Goal: Check status: Check status

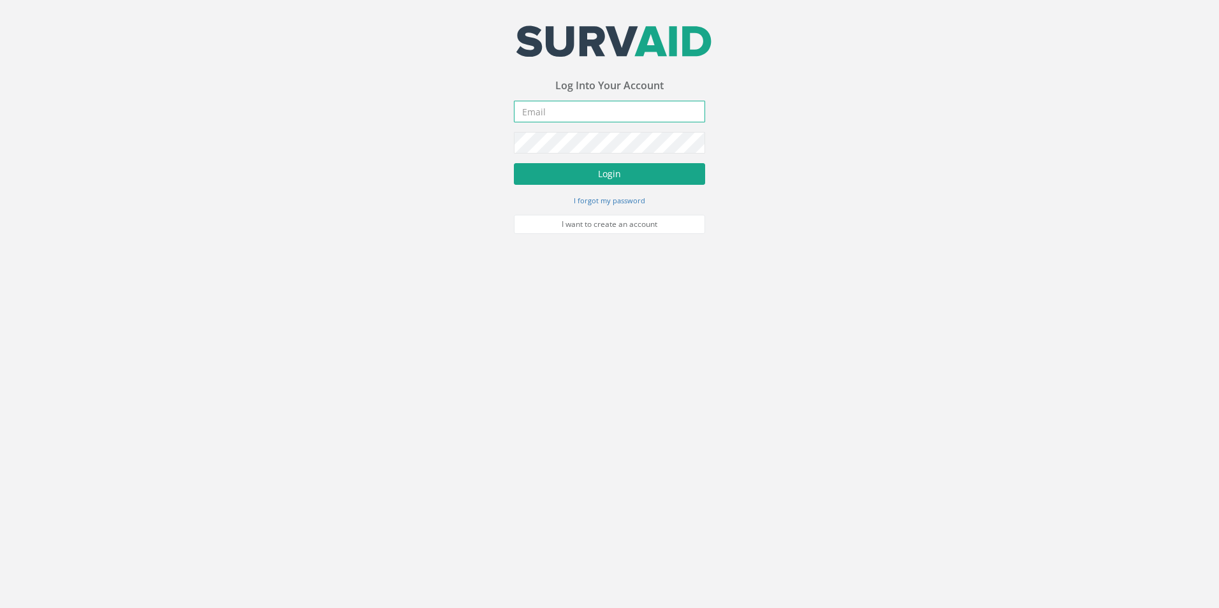
type input "[PERSON_NAME][EMAIL_ADDRESS][PERSON_NAME][DOMAIN_NAME]"
click at [676, 181] on button "Login" at bounding box center [609, 174] width 191 height 22
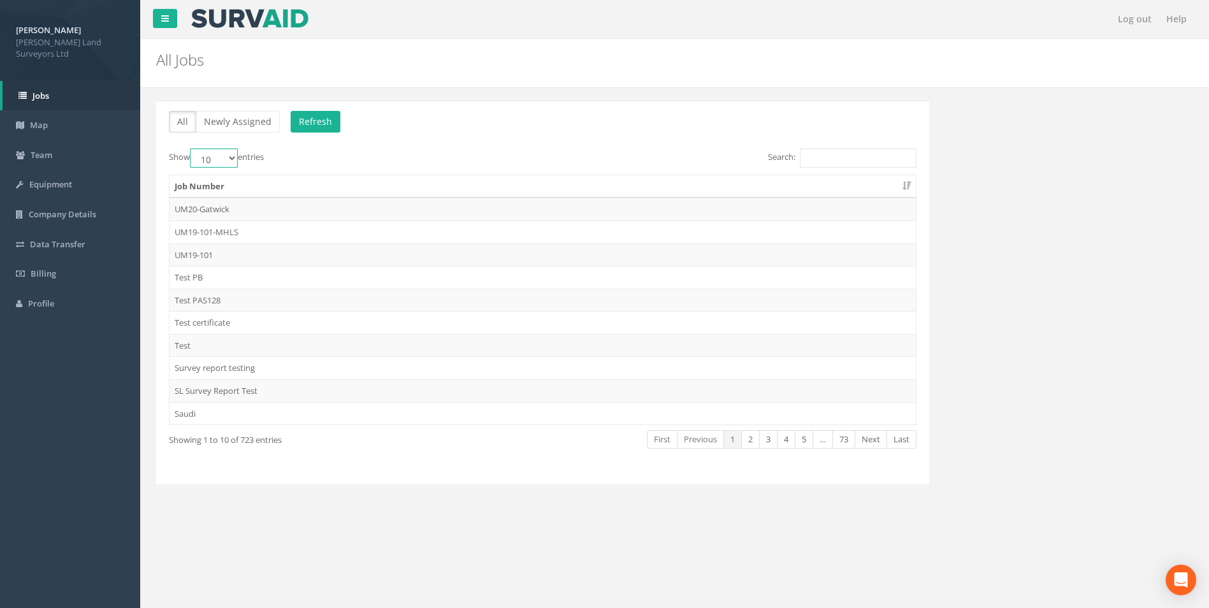
click at [226, 153] on select "10 25 50 100" at bounding box center [214, 158] width 48 height 19
click at [323, 163] on div "Show 10 25 50 100 entries" at bounding box center [351, 160] width 364 height 22
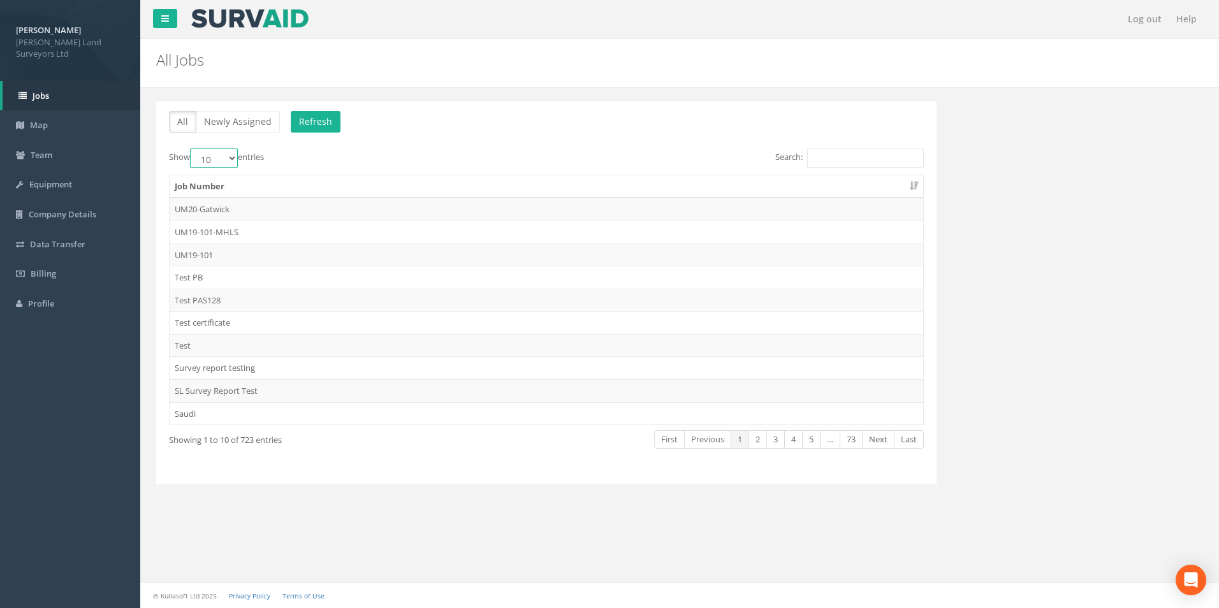
click at [220, 156] on select "10 25 50 100" at bounding box center [214, 158] width 48 height 19
select select "100"
click at [192, 149] on select "10 25 50 100" at bounding box center [214, 158] width 48 height 19
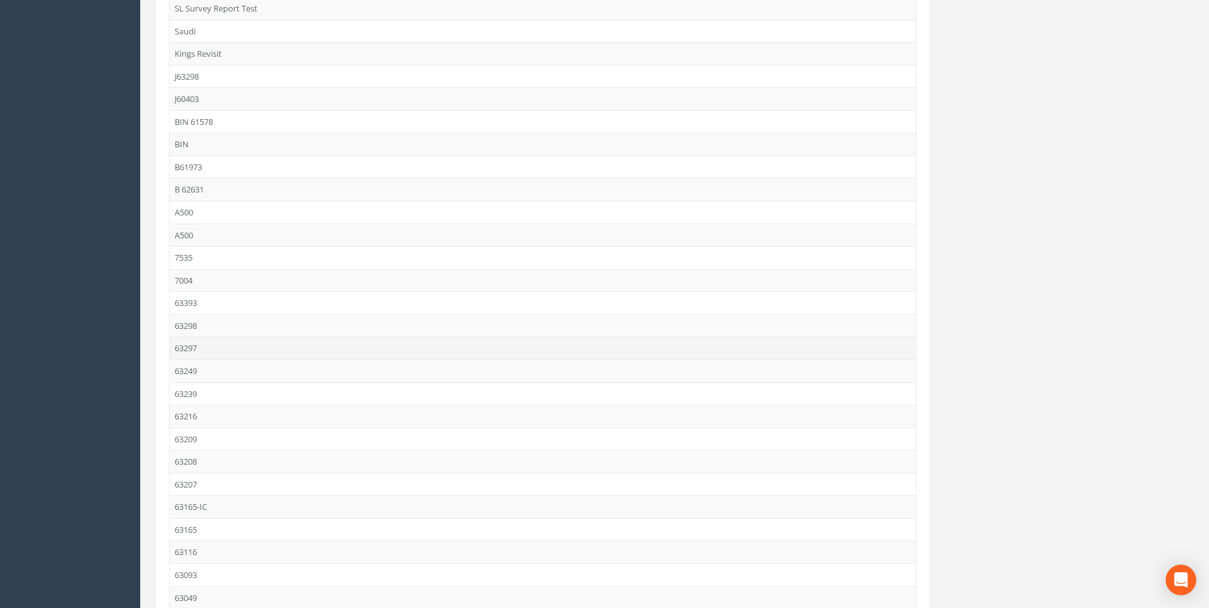
scroll to position [446, 0]
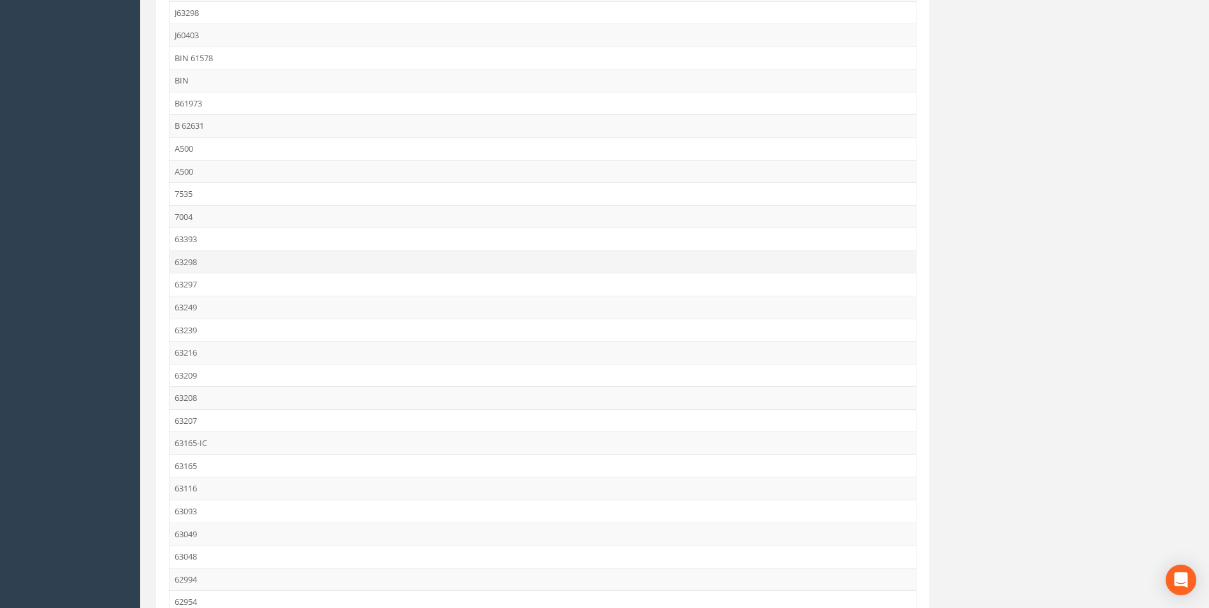
click at [197, 267] on td "63298" at bounding box center [543, 262] width 747 height 23
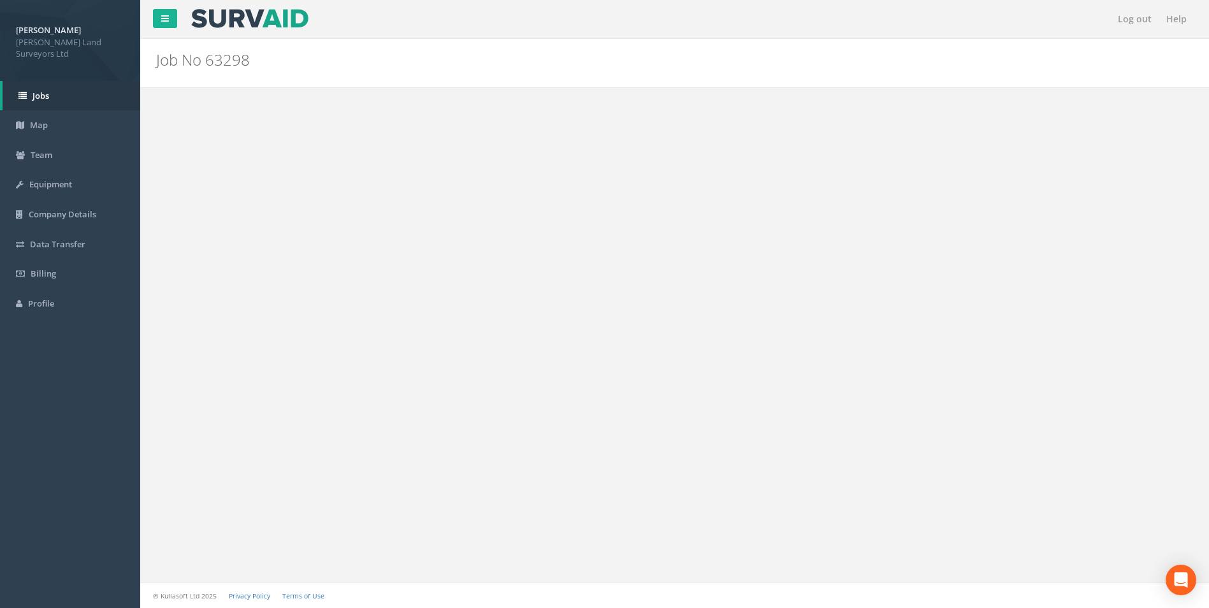
scroll to position [0, 0]
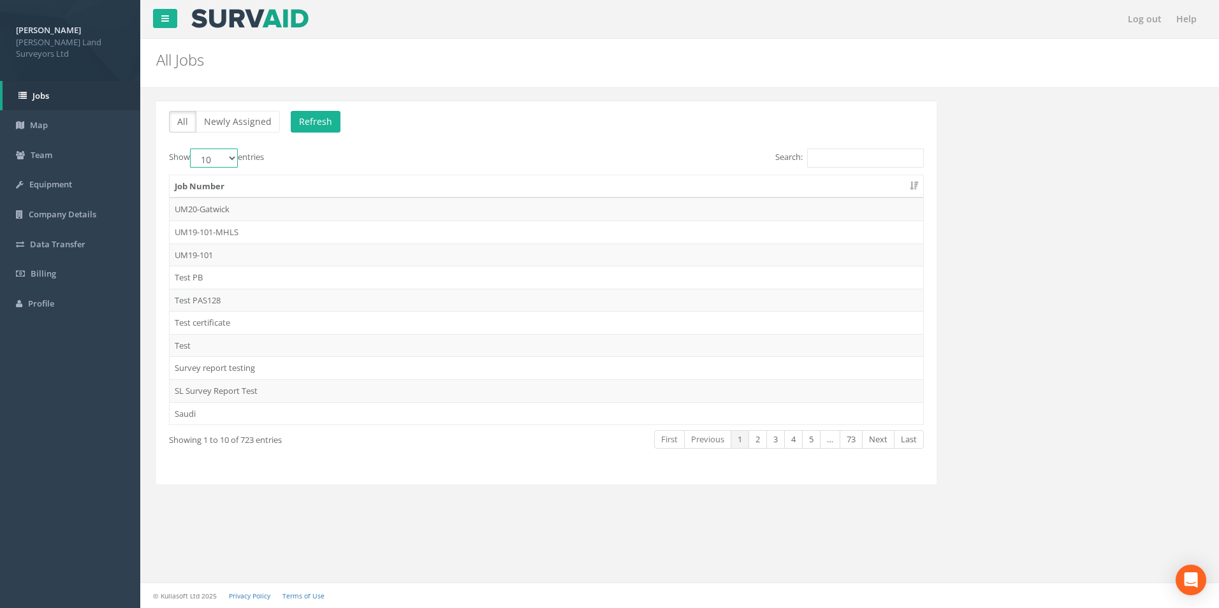
click at [233, 162] on select "10 25 50 100" at bounding box center [214, 158] width 48 height 19
select select "100"
click at [192, 149] on select "10 25 50 100" at bounding box center [214, 158] width 48 height 19
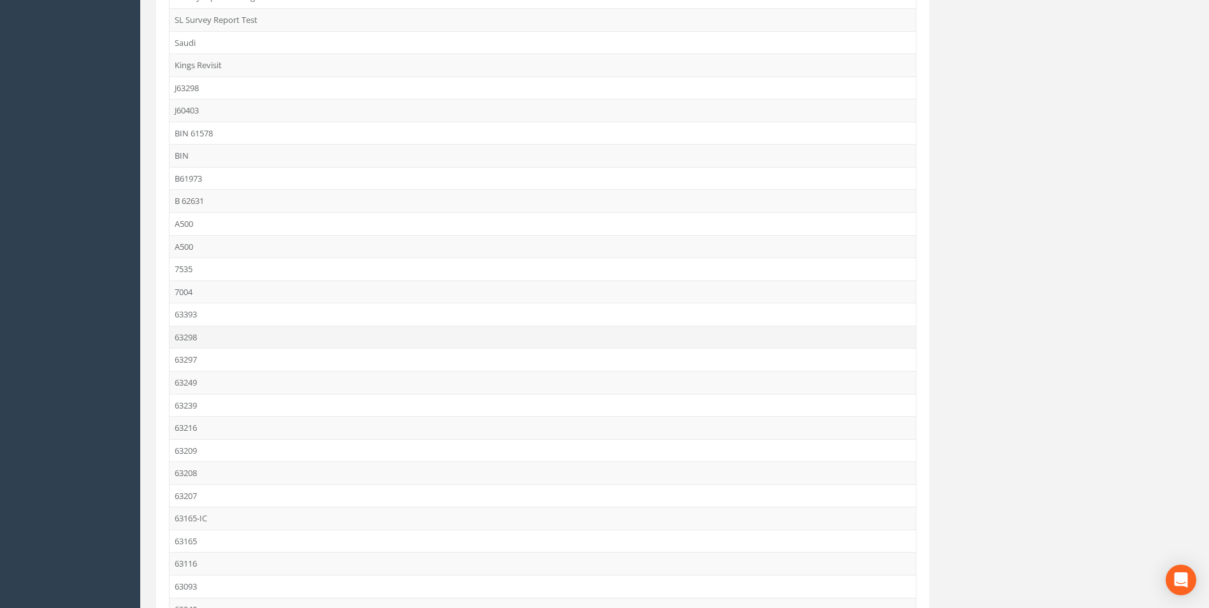
scroll to position [382, 0]
click at [201, 507] on td "63165-IC" at bounding box center [543, 506] width 747 height 23
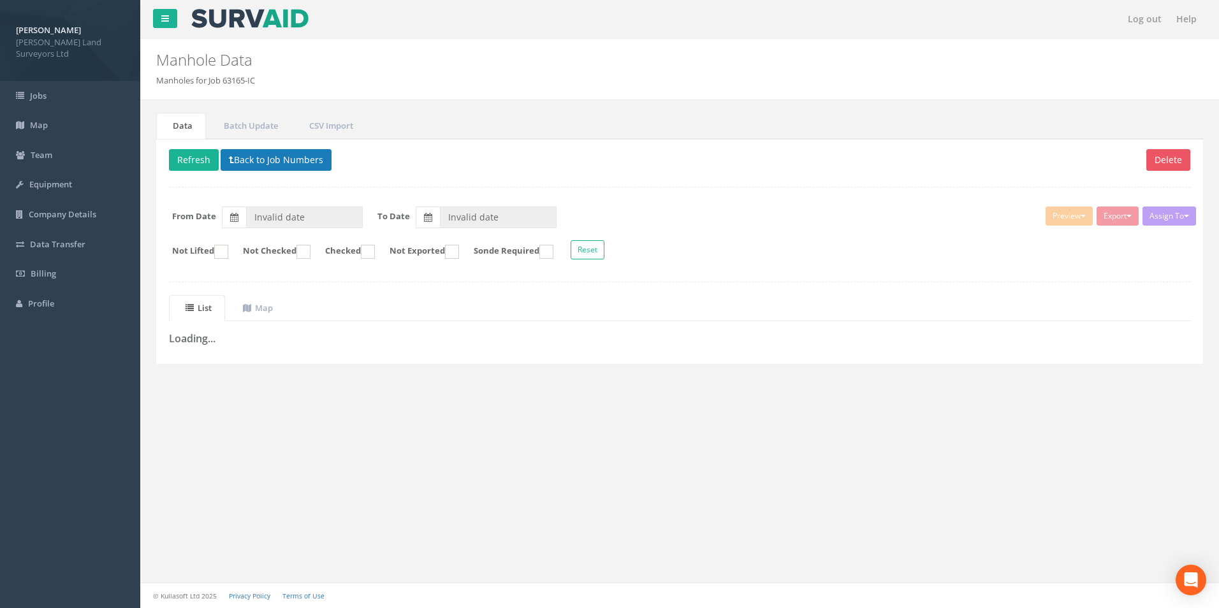
type input "[DATE]"
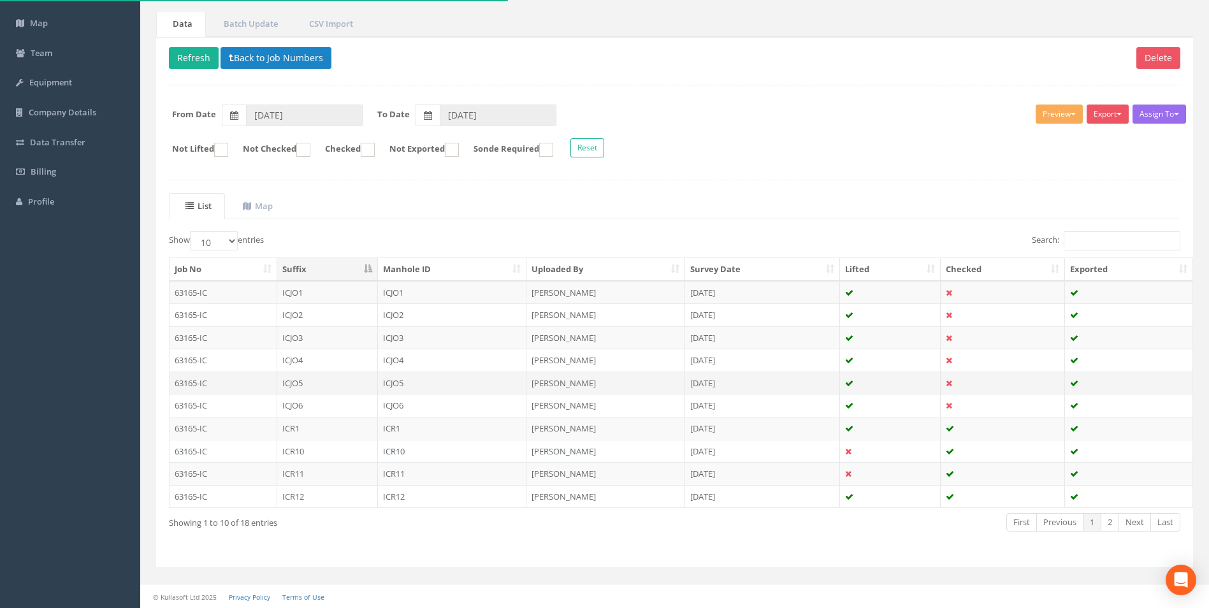
scroll to position [103, 0]
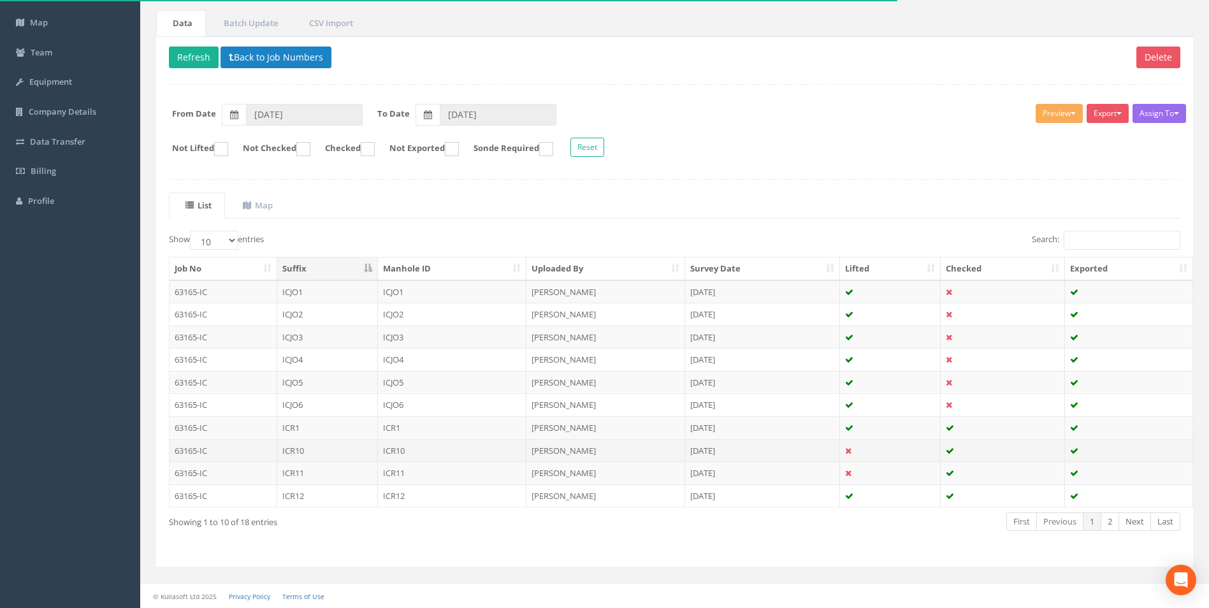
click at [321, 453] on td "ICR10" at bounding box center [327, 450] width 101 height 23
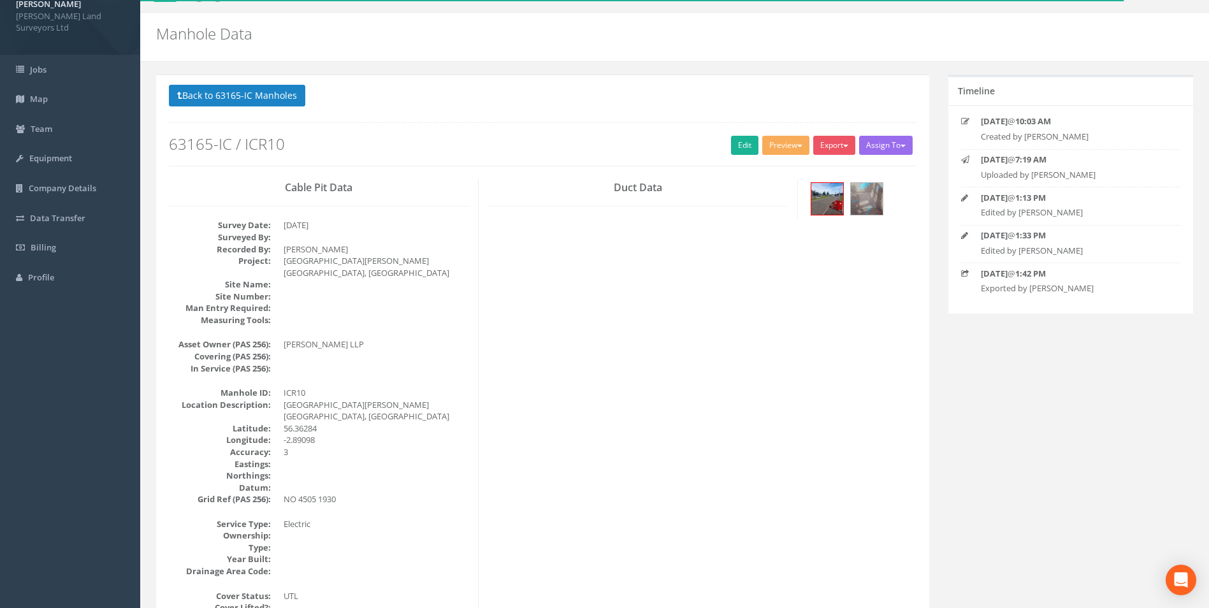
scroll to position [0, 0]
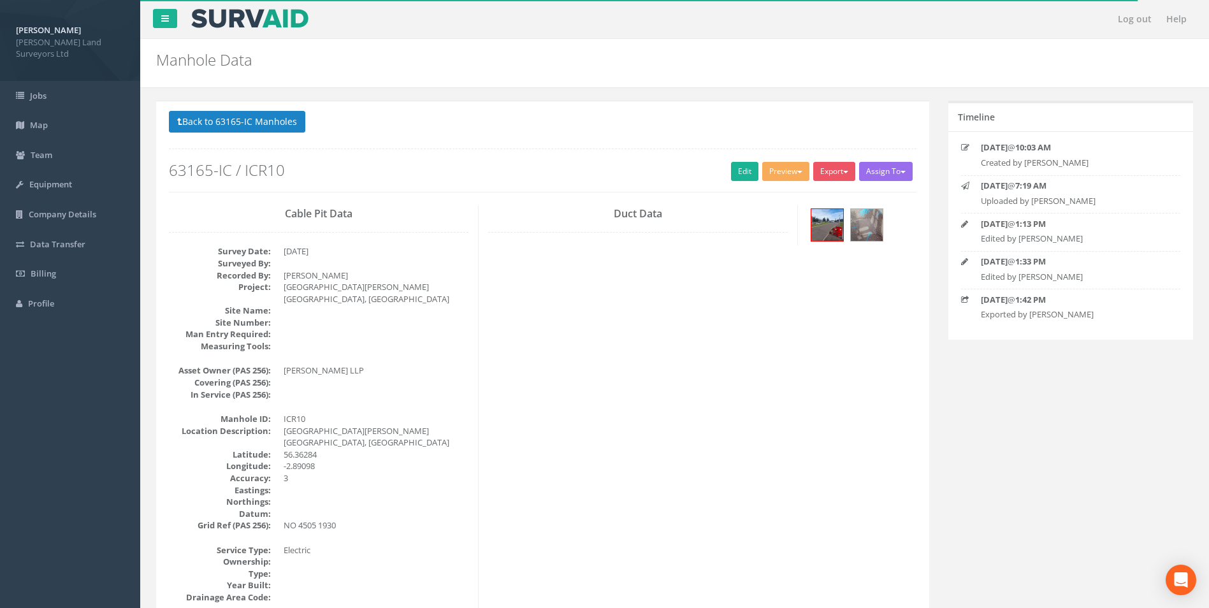
click at [952, 261] on div at bounding box center [962, 262] width 20 height 12
click at [191, 113] on button "Back to 63165-IC Manholes" at bounding box center [237, 122] width 136 height 22
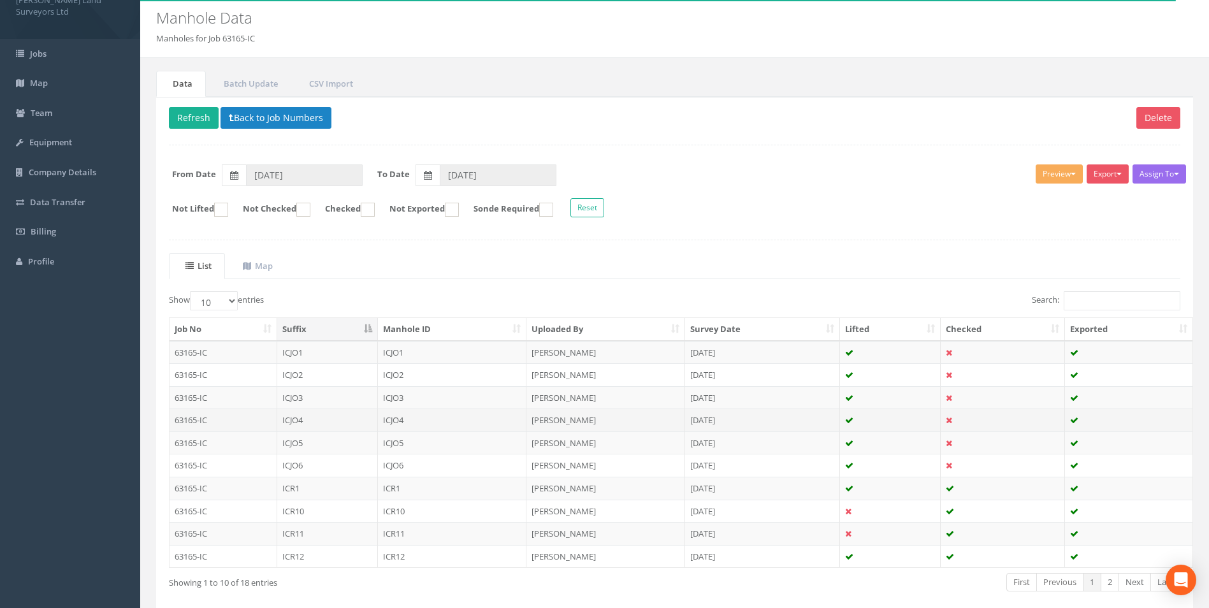
scroll to position [103, 0]
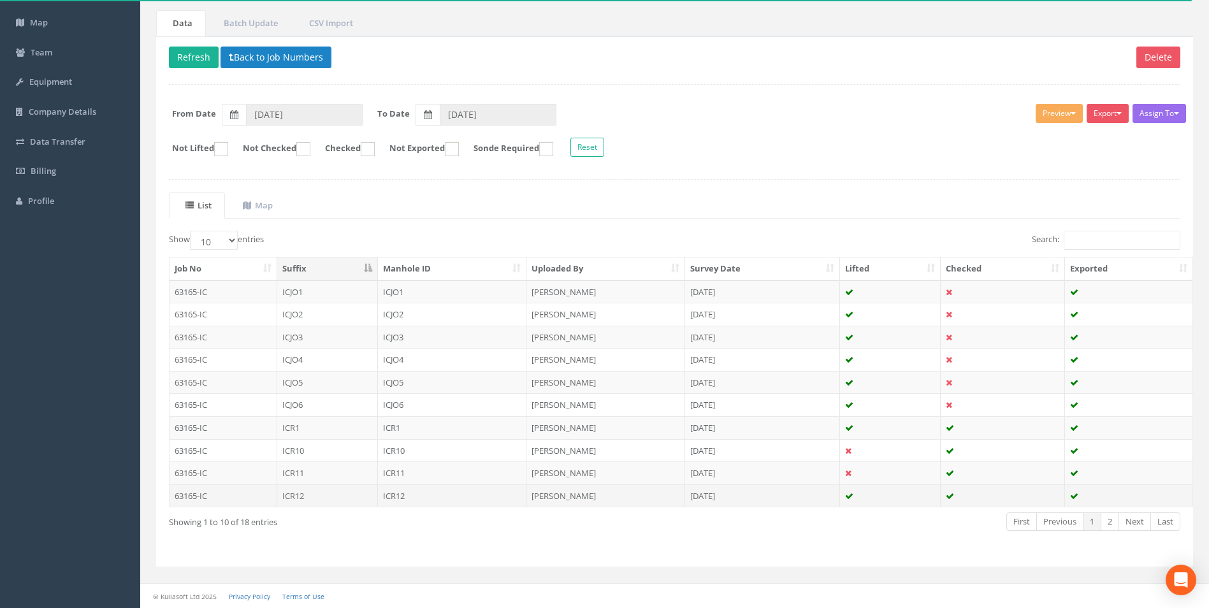
click at [784, 502] on td "[DATE]" at bounding box center [762, 495] width 155 height 23
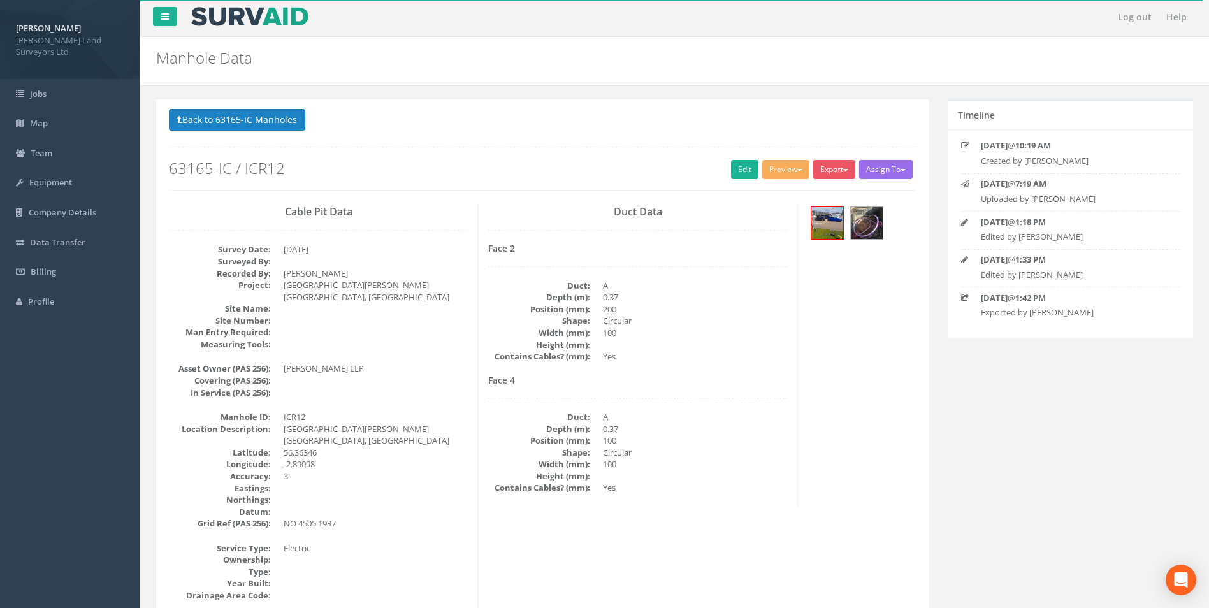
scroll to position [0, 0]
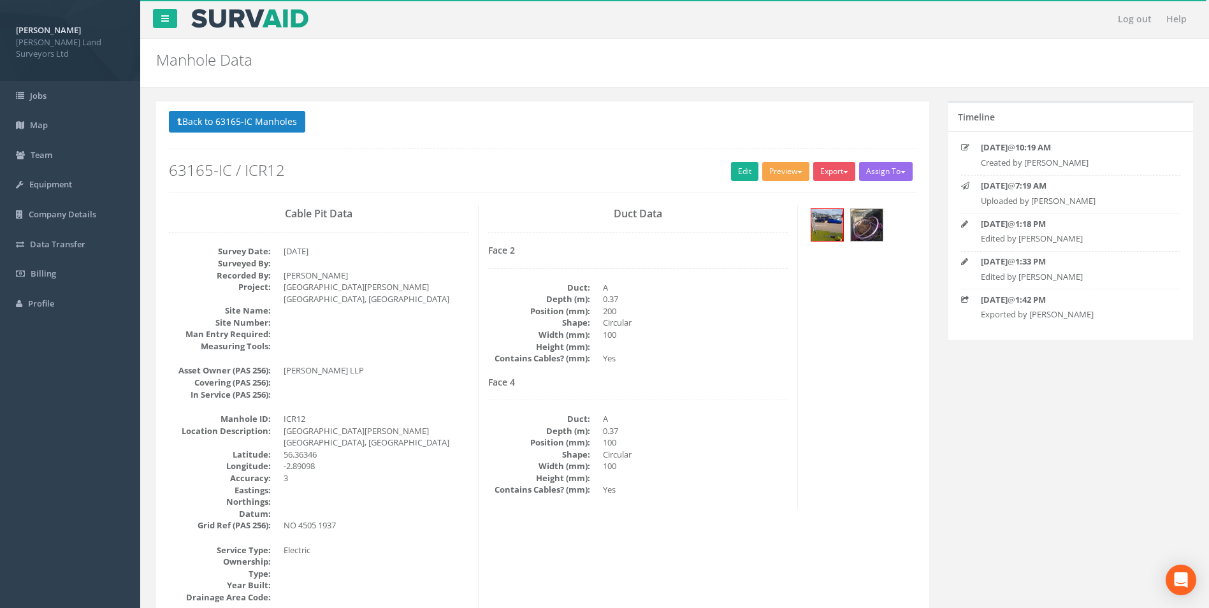
click at [798, 173] on span "button" at bounding box center [800, 172] width 5 height 3
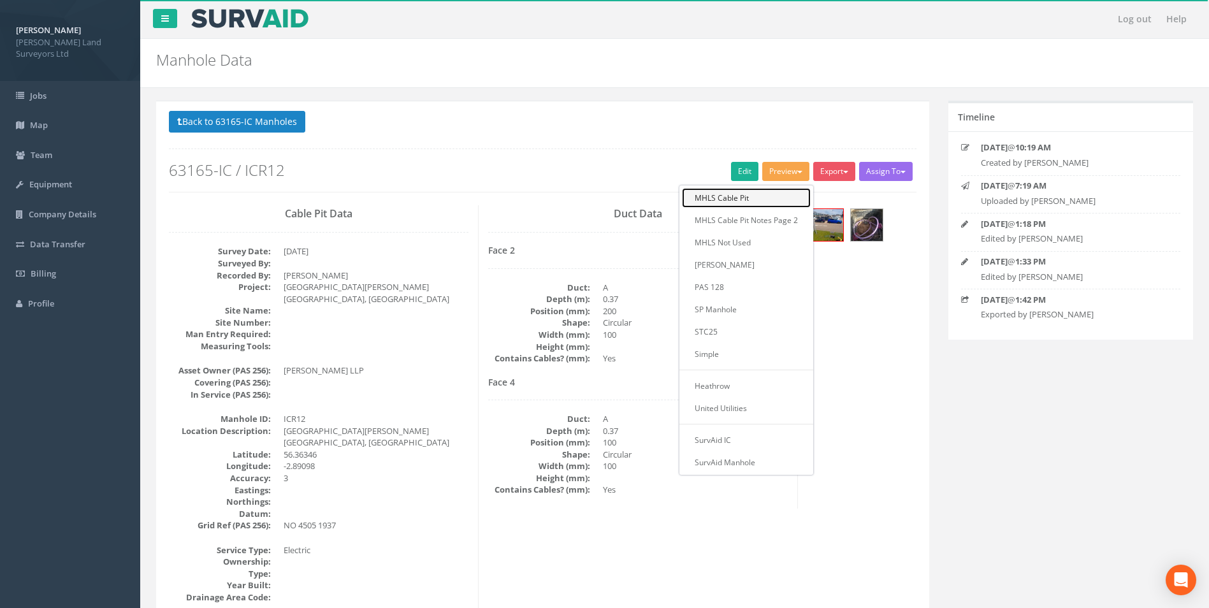
click at [751, 198] on link "MHLS Cable Pit" at bounding box center [746, 198] width 129 height 20
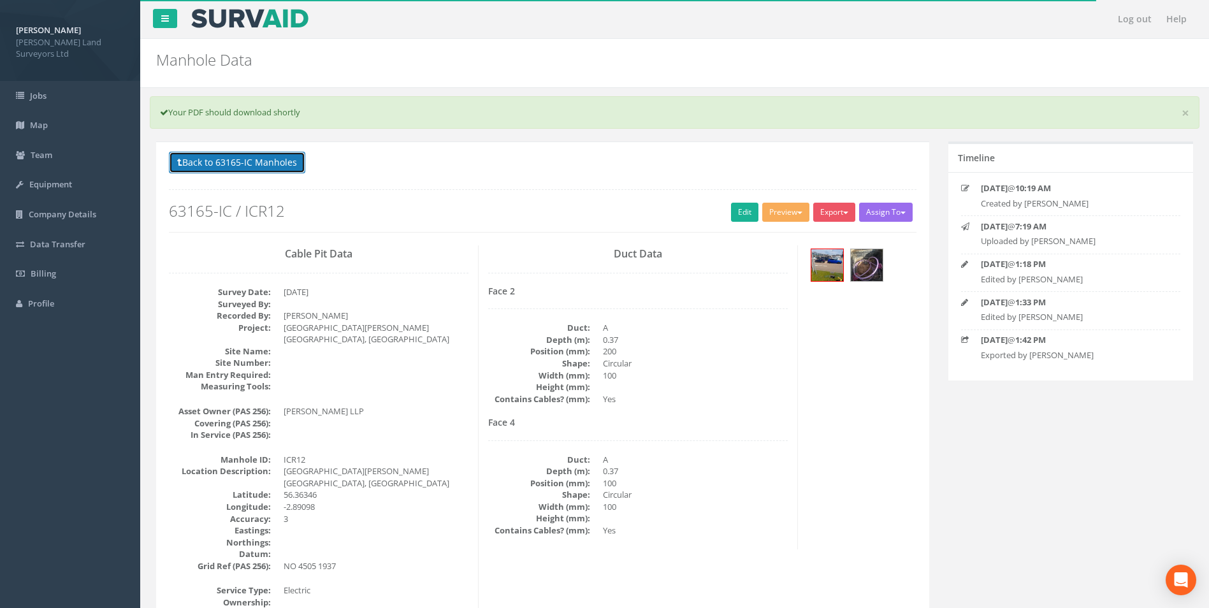
click at [200, 157] on button "Back to 63165-IC Manholes" at bounding box center [237, 163] width 136 height 22
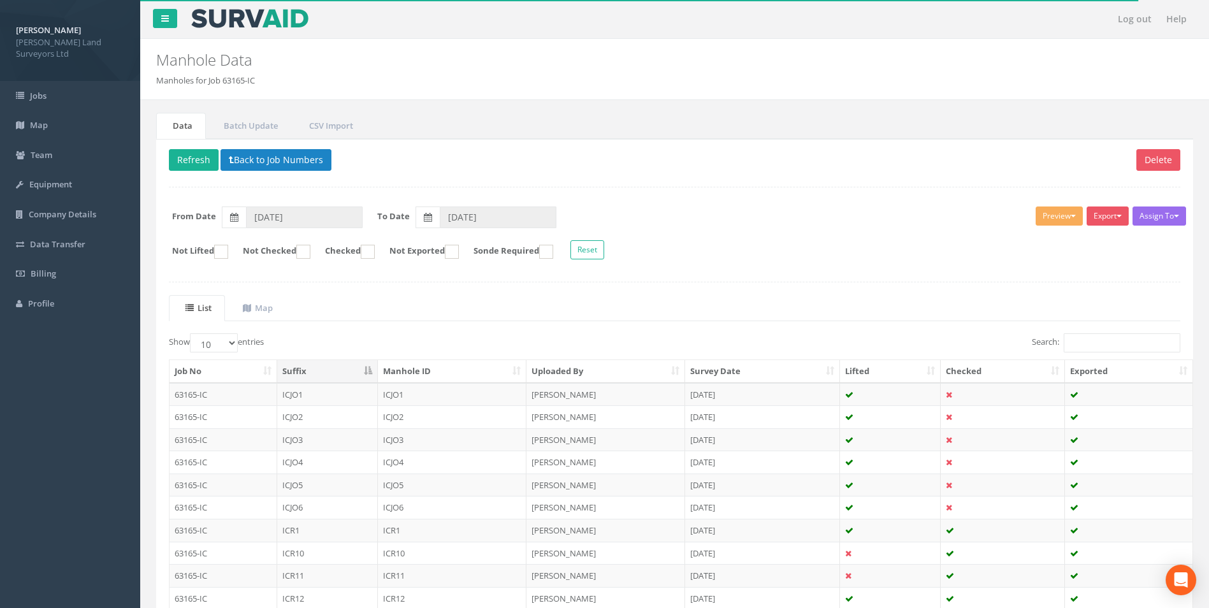
click at [443, 296] on ul "List Map" at bounding box center [675, 308] width 1012 height 26
drag, startPoint x: 269, startPoint y: 312, endPoint x: 304, endPoint y: 307, distance: 35.3
click at [269, 312] on uib-tab-heading "Map" at bounding box center [258, 307] width 30 height 11
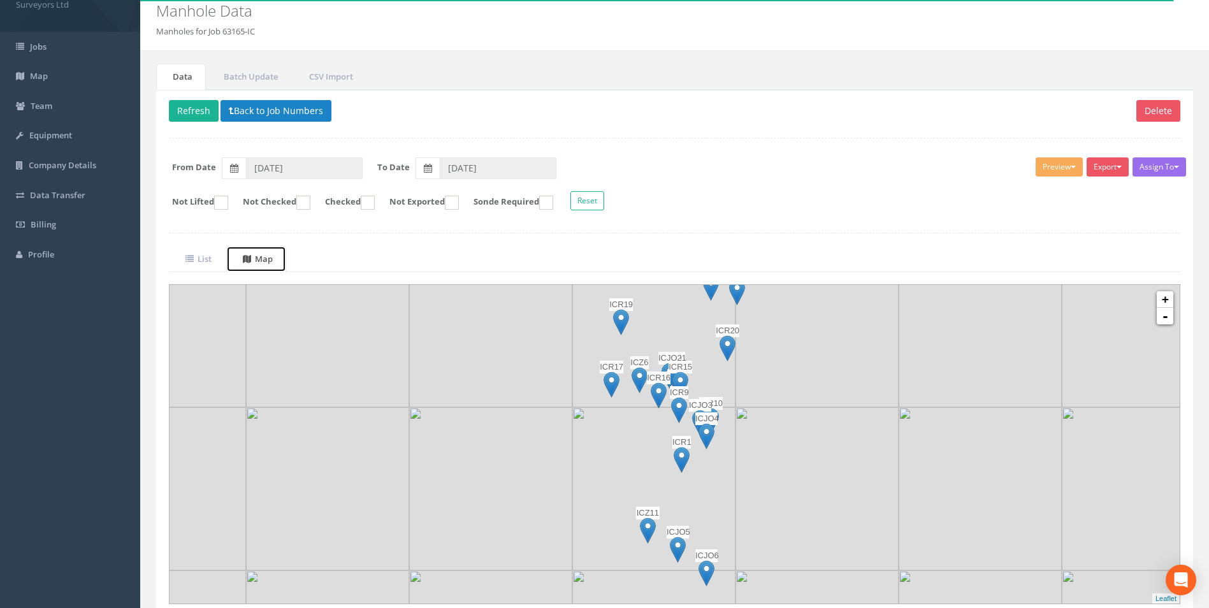
scroll to position [99, 0]
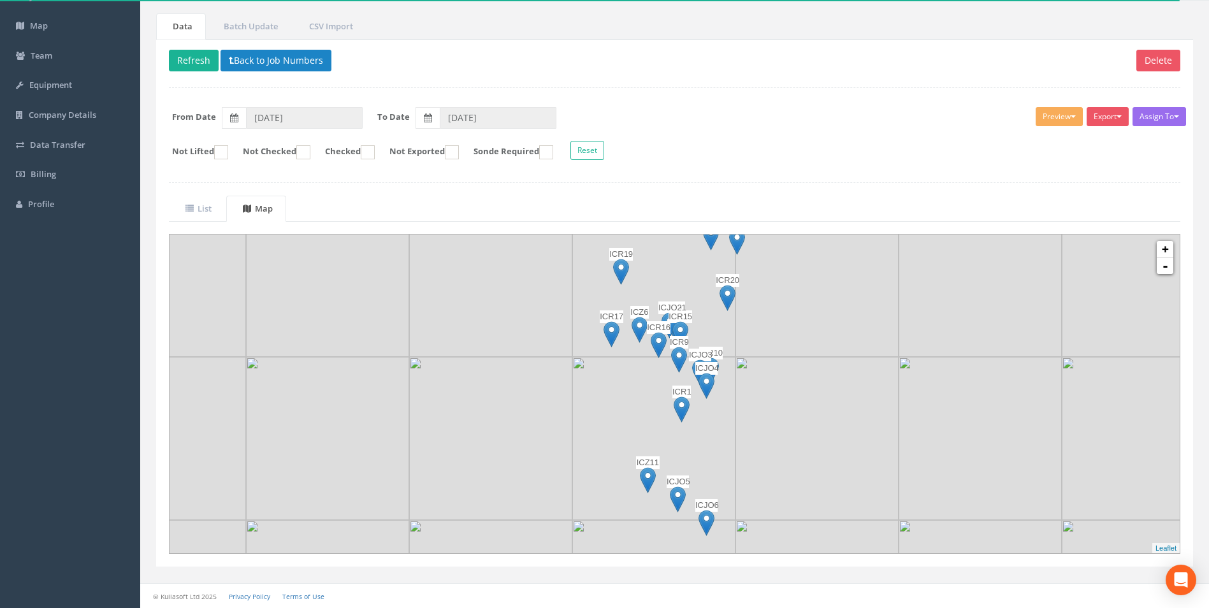
click at [847, 405] on img at bounding box center [817, 438] width 163 height 163
click at [1169, 275] on img at bounding box center [1143, 275] width 163 height 163
click at [1167, 272] on link "-" at bounding box center [1165, 266] width 17 height 17
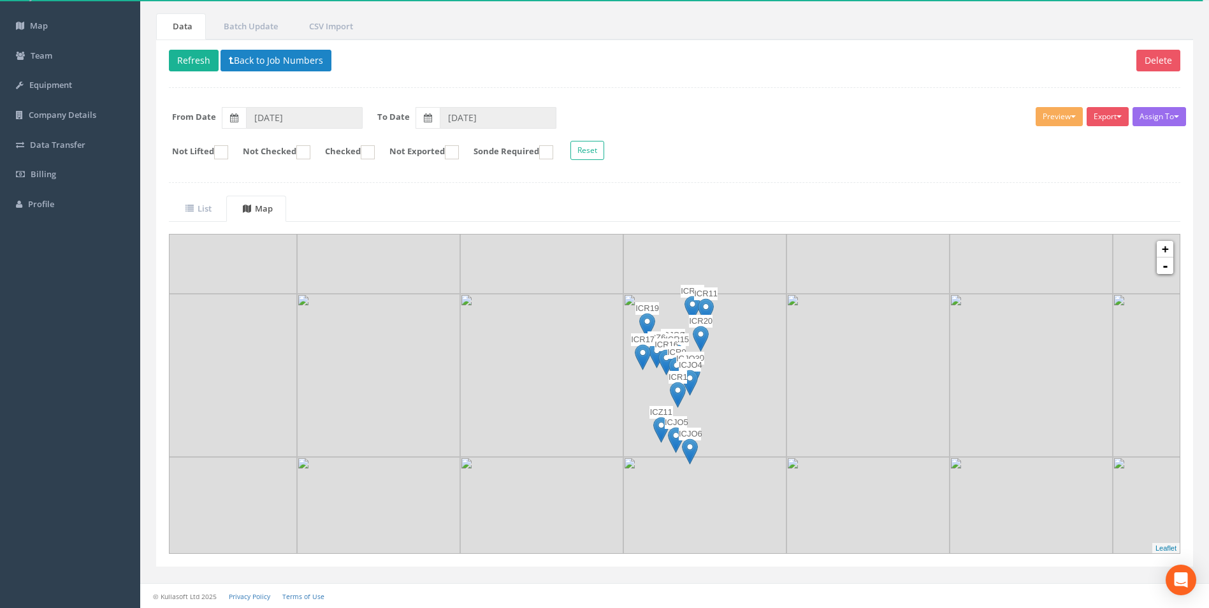
click at [770, 391] on img at bounding box center [704, 375] width 163 height 163
click at [1165, 251] on link "+" at bounding box center [1165, 249] width 17 height 17
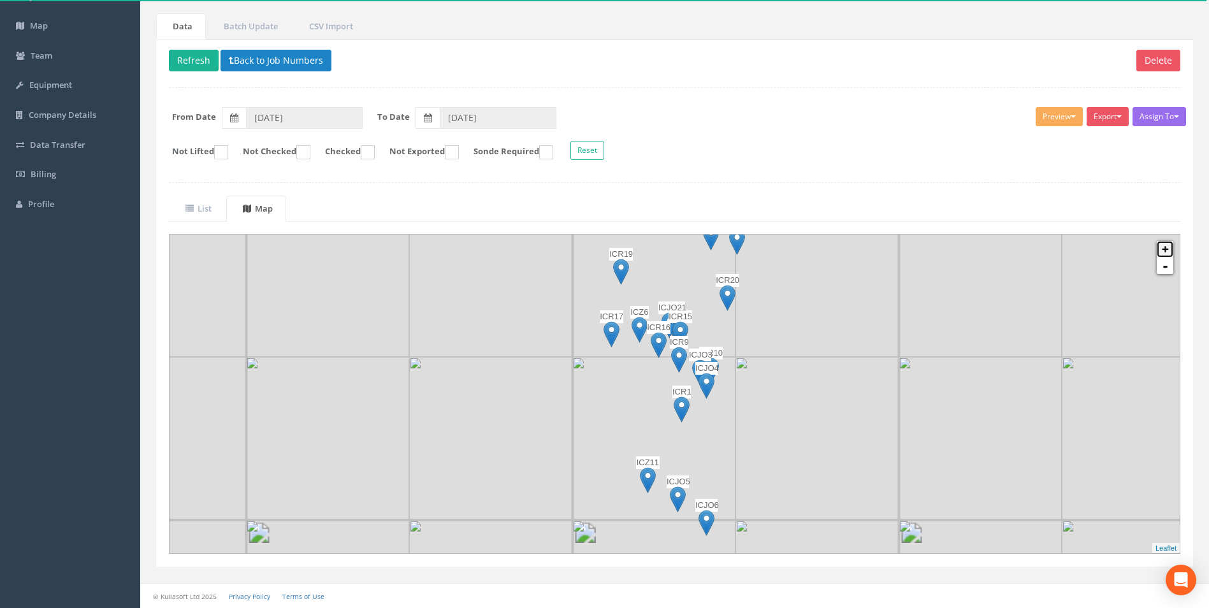
click at [1165, 251] on link "+" at bounding box center [1165, 249] width 17 height 17
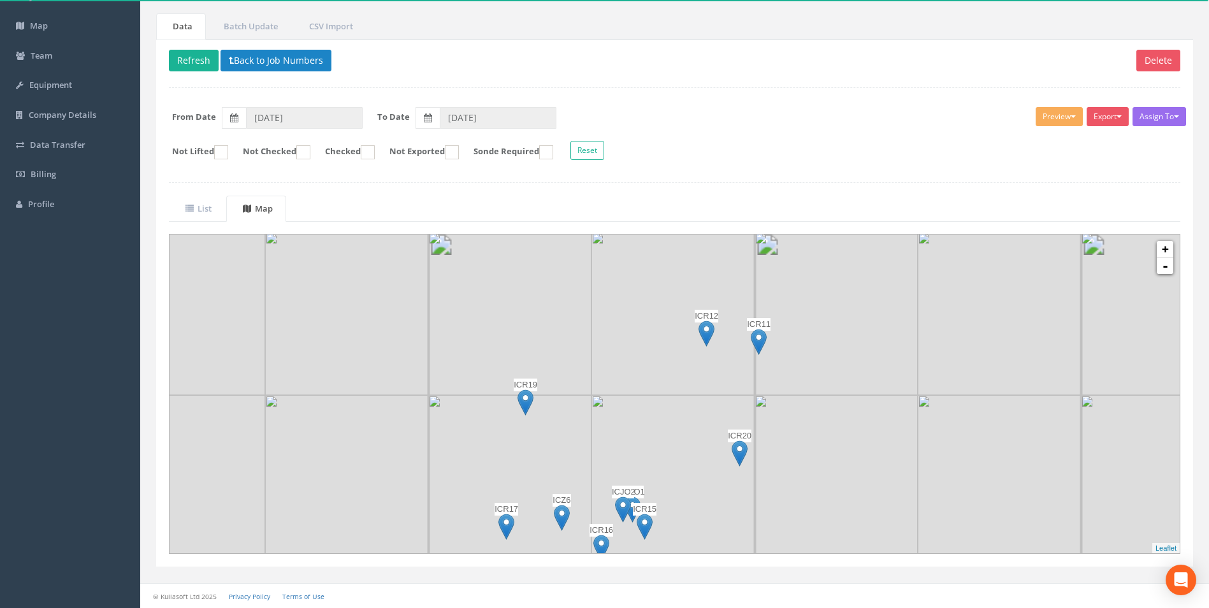
drag, startPoint x: 843, startPoint y: 296, endPoint x: 798, endPoint y: 530, distance: 238.8
click at [127, 473] on div at bounding box center [127, 473] width 0 height 0
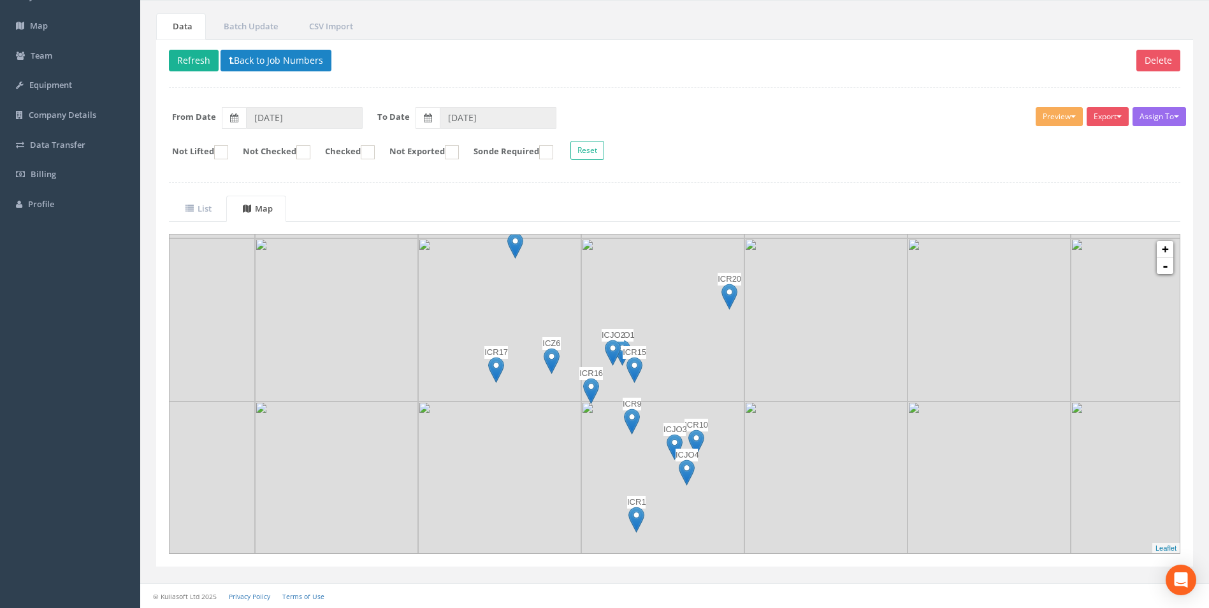
drag, startPoint x: 664, startPoint y: 460, endPoint x: 657, endPoint y: 303, distance: 157.0
click at [657, 303] on img at bounding box center [662, 319] width 163 height 163
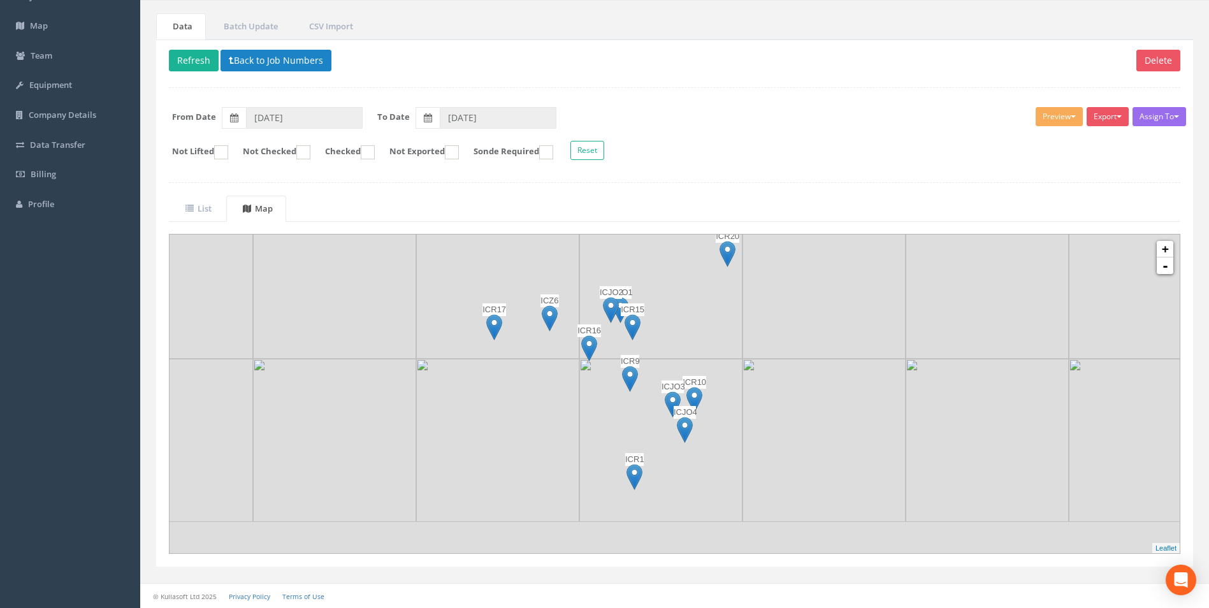
drag, startPoint x: 749, startPoint y: 395, endPoint x: 747, endPoint y: 362, distance: 32.6
click at [747, 362] on img at bounding box center [824, 440] width 163 height 163
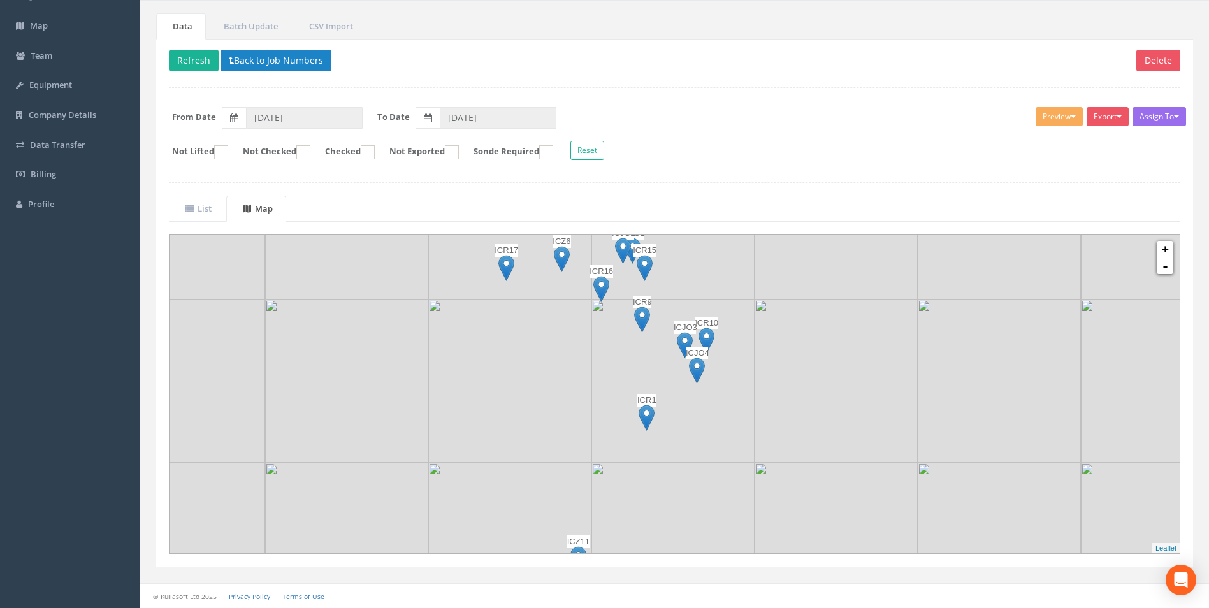
drag, startPoint x: 721, startPoint y: 398, endPoint x: 725, endPoint y: 372, distance: 25.9
click at [725, 372] on img at bounding box center [673, 381] width 163 height 163
drag, startPoint x: 507, startPoint y: 543, endPoint x: 532, endPoint y: 476, distance: 72.2
click at [532, 476] on div "Log out Help Manhole Data Manholes for Job 63165-IC × There was an error fetchi…" at bounding box center [674, 255] width 1069 height 708
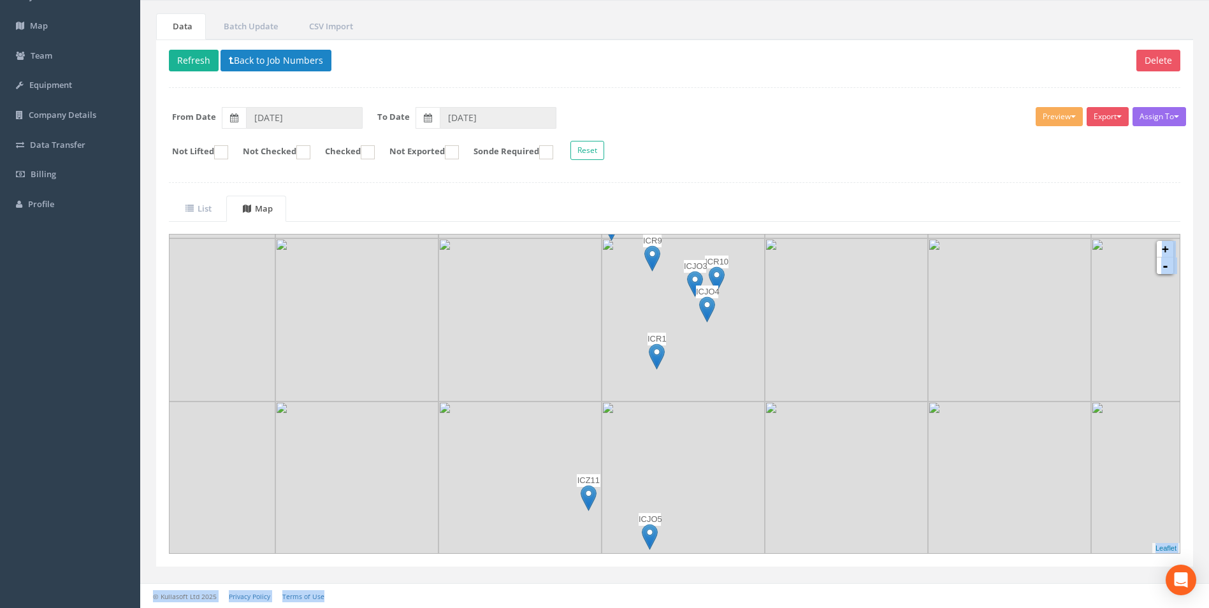
drag, startPoint x: 532, startPoint y: 476, endPoint x: 708, endPoint y: 406, distance: 189.2
click at [708, 406] on img at bounding box center [683, 483] width 163 height 163
click at [200, 199] on link "List" at bounding box center [197, 209] width 56 height 26
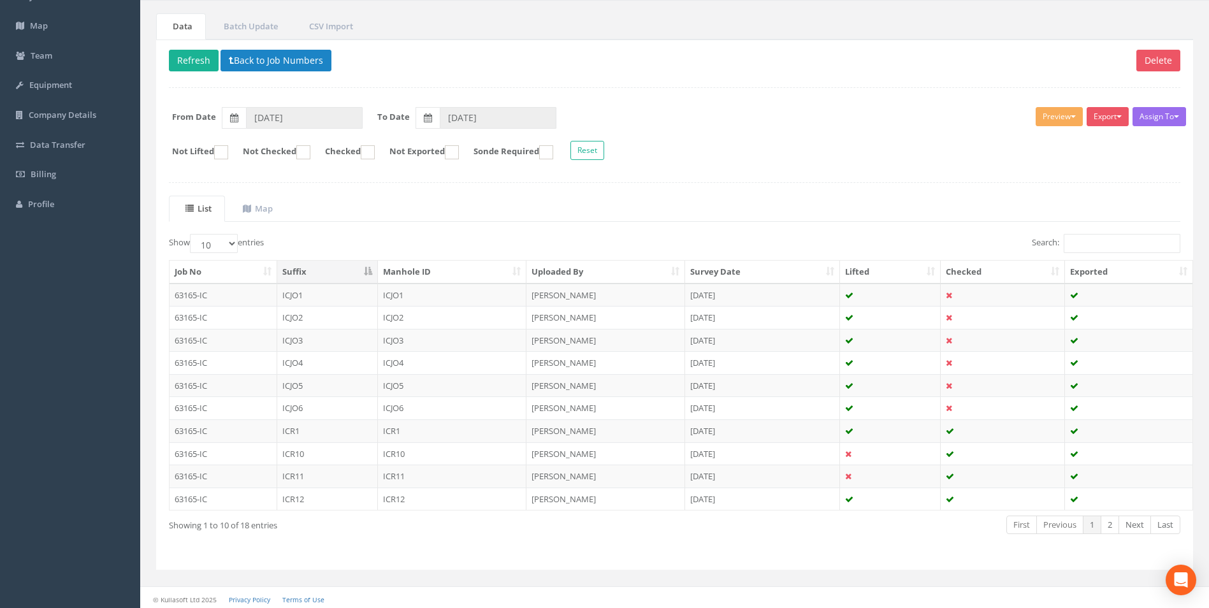
click at [242, 242] on label "Show 10 25 50 100 entries" at bounding box center [216, 243] width 95 height 19
click at [238, 242] on select "10 25 50 100" at bounding box center [214, 243] width 48 height 19
drag, startPoint x: 223, startPoint y: 247, endPoint x: 223, endPoint y: 256, distance: 8.9
click at [223, 247] on select "10 25 50 100" at bounding box center [214, 243] width 48 height 19
select select "100"
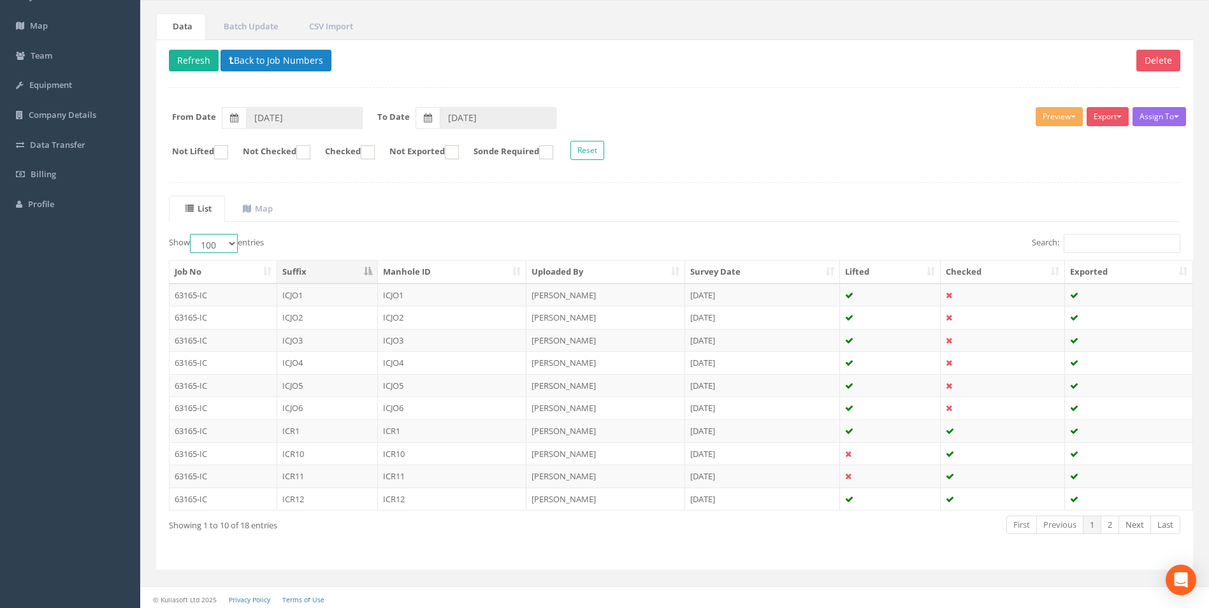
click at [192, 234] on select "10 25 50 100" at bounding box center [214, 243] width 48 height 19
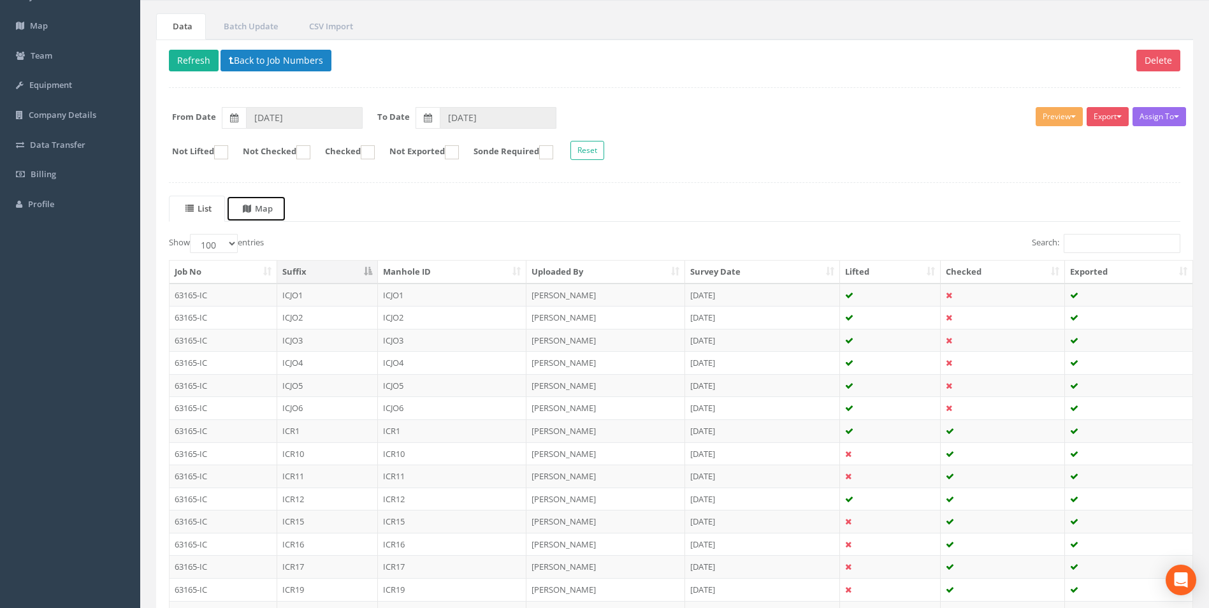
click at [263, 206] on uib-tab-heading "Map" at bounding box center [258, 208] width 30 height 11
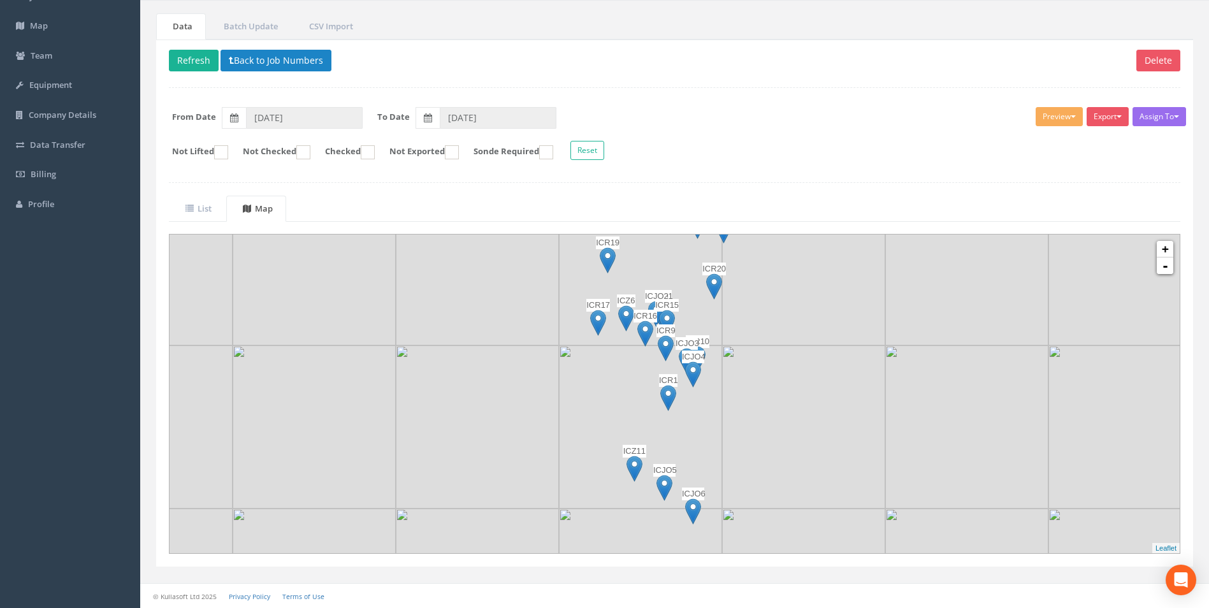
drag, startPoint x: 746, startPoint y: 395, endPoint x: 733, endPoint y: 384, distance: 16.7
click at [733, 384] on img at bounding box center [803, 427] width 163 height 163
click at [1169, 251] on link "+" at bounding box center [1165, 249] width 17 height 17
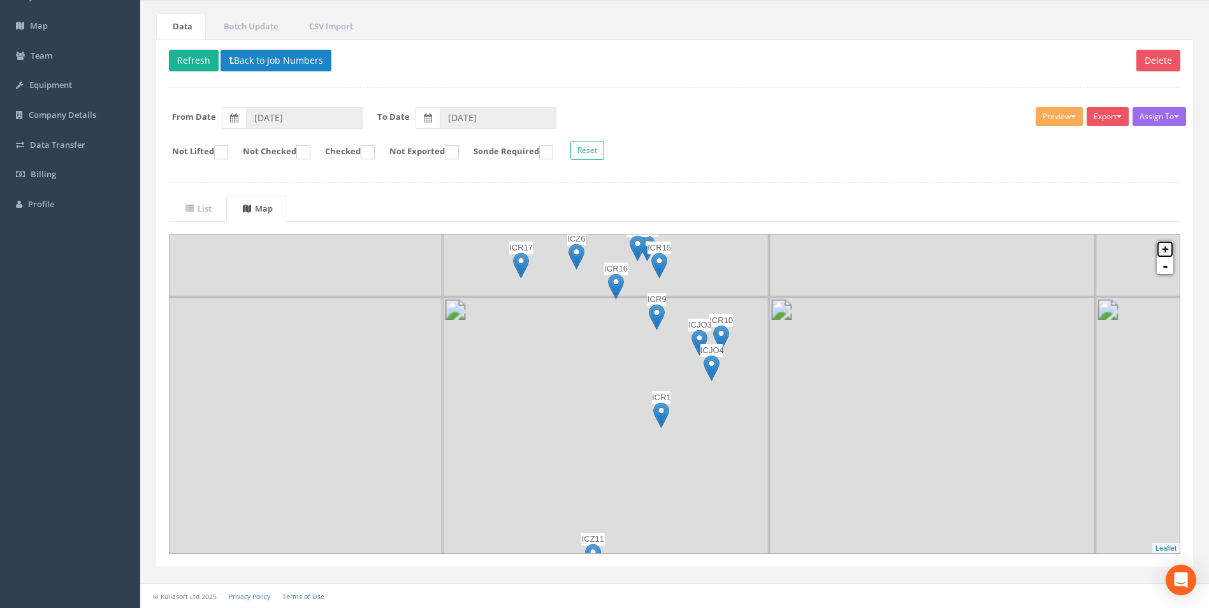
click at [1169, 251] on link "+" at bounding box center [1165, 249] width 17 height 17
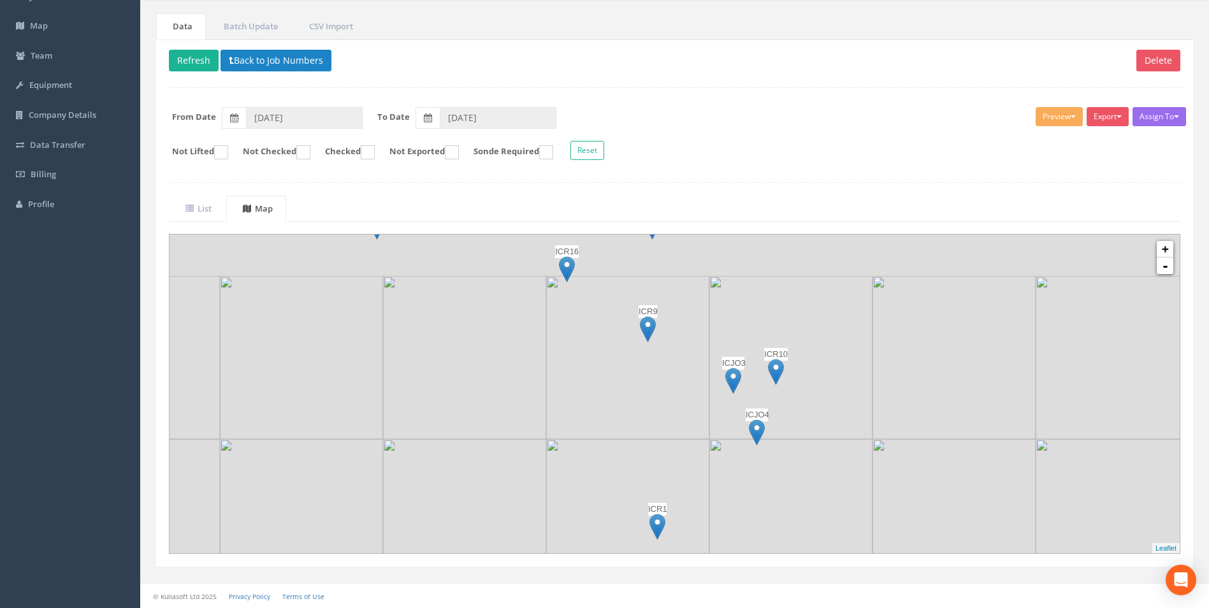
drag, startPoint x: 675, startPoint y: 407, endPoint x: 683, endPoint y: 467, distance: 60.4
click at [683, 467] on img at bounding box center [627, 520] width 163 height 163
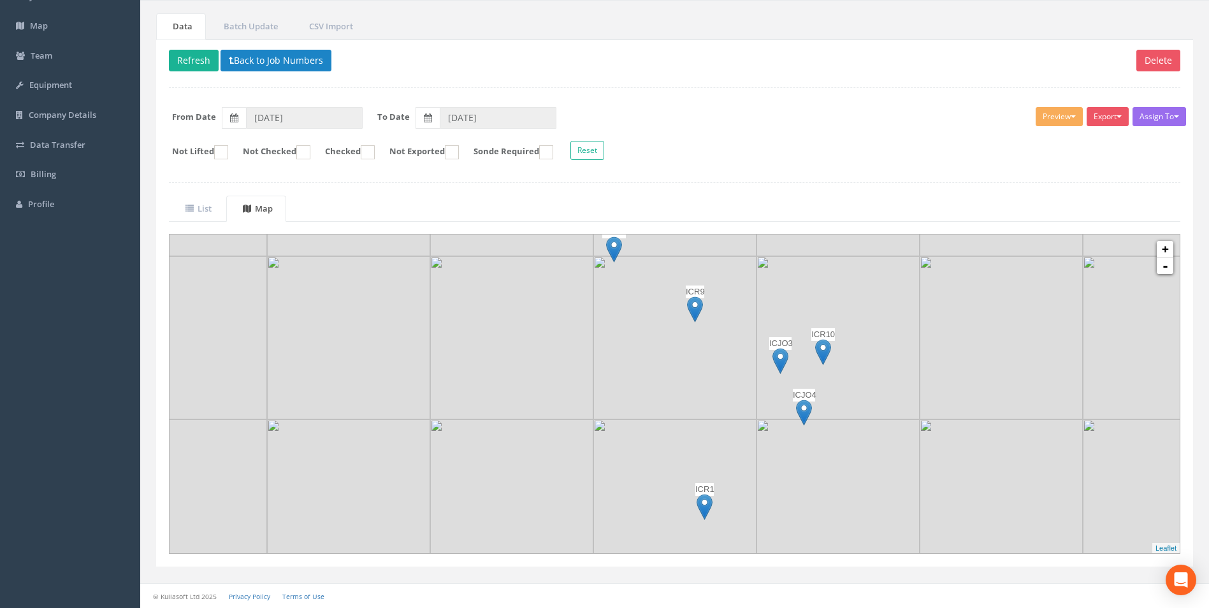
drag, startPoint x: 643, startPoint y: 405, endPoint x: 709, endPoint y: 373, distance: 73.6
click at [706, 374] on img at bounding box center [675, 337] width 163 height 163
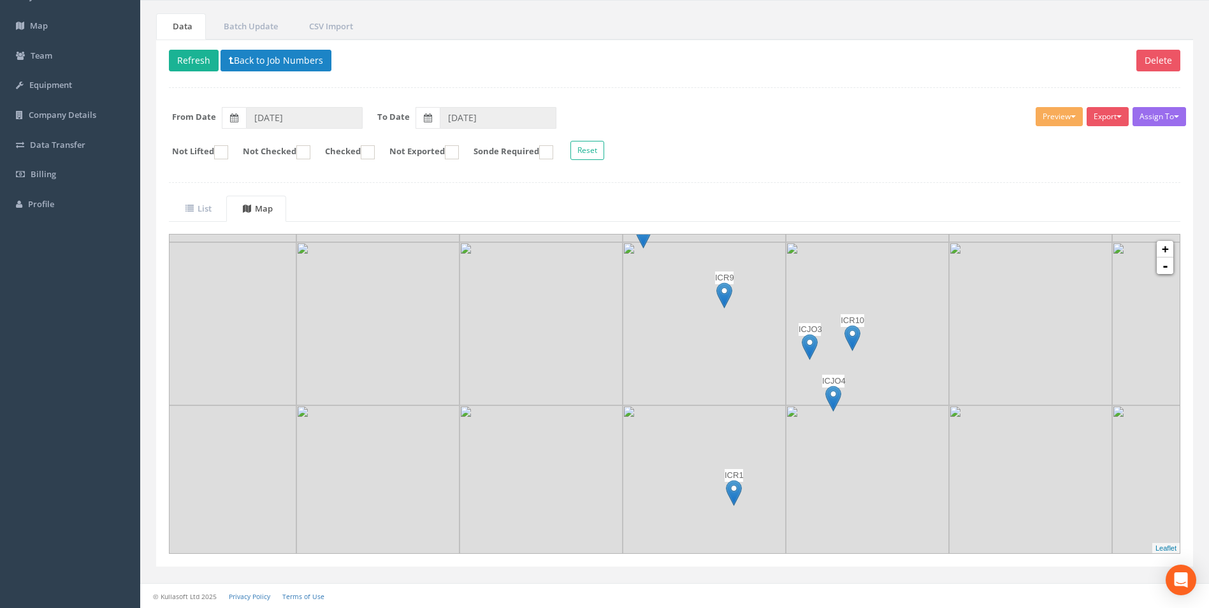
click at [725, 283] on img at bounding box center [725, 295] width 16 height 26
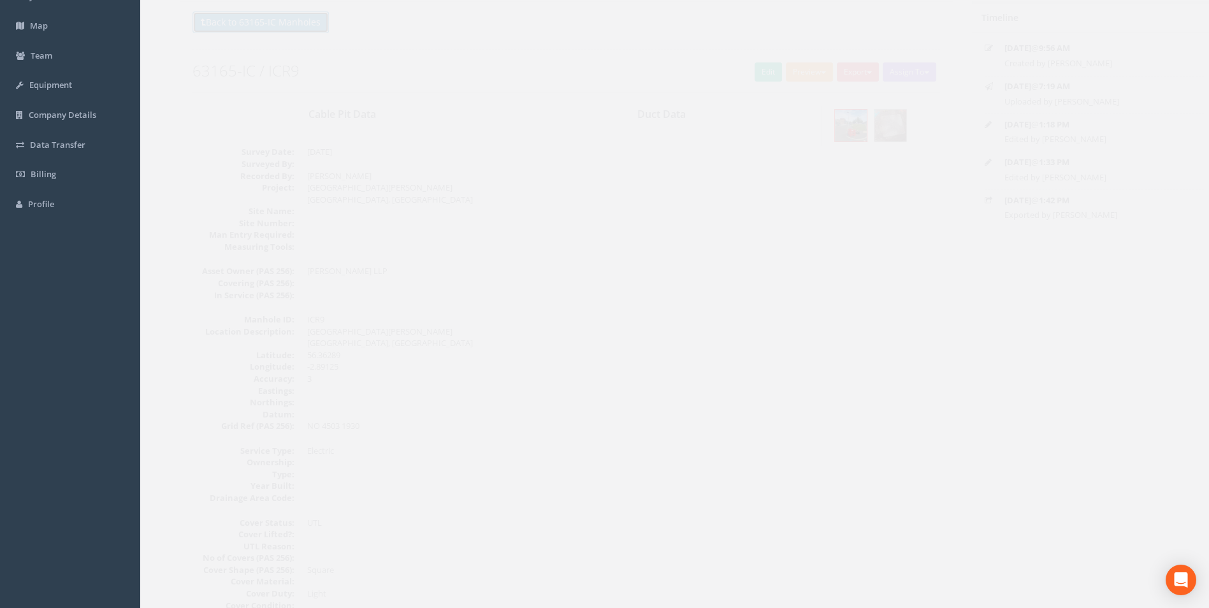
click at [237, 28] on button "Back to 63165-IC Manholes" at bounding box center [237, 22] width 136 height 22
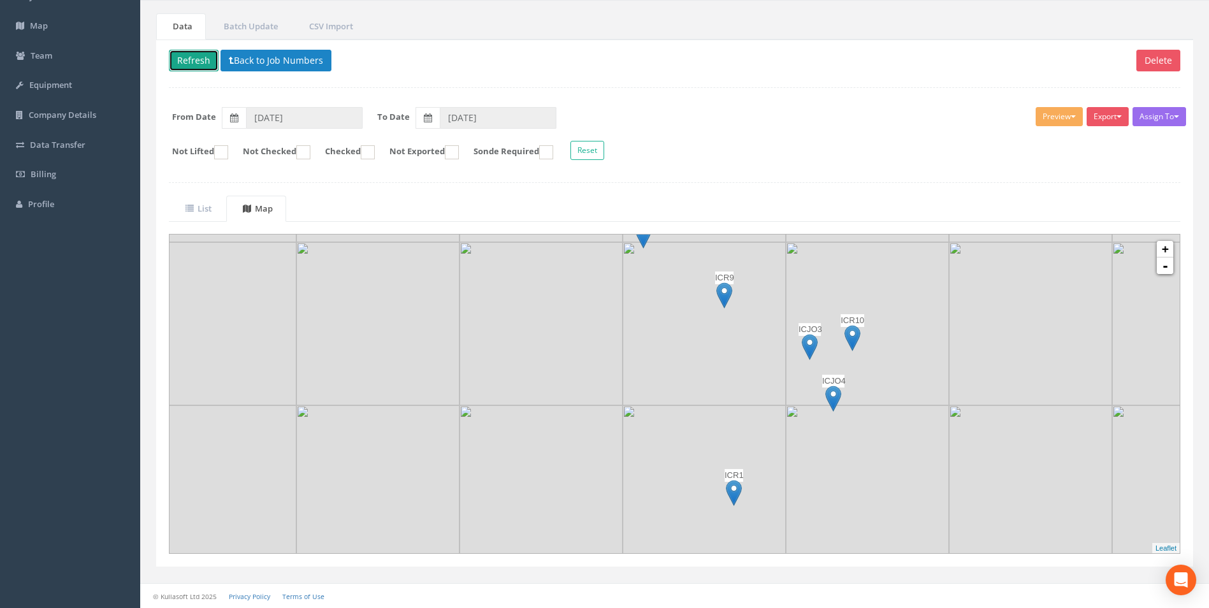
click at [191, 61] on button "Refresh" at bounding box center [194, 61] width 50 height 22
